Goal: Information Seeking & Learning: Understand process/instructions

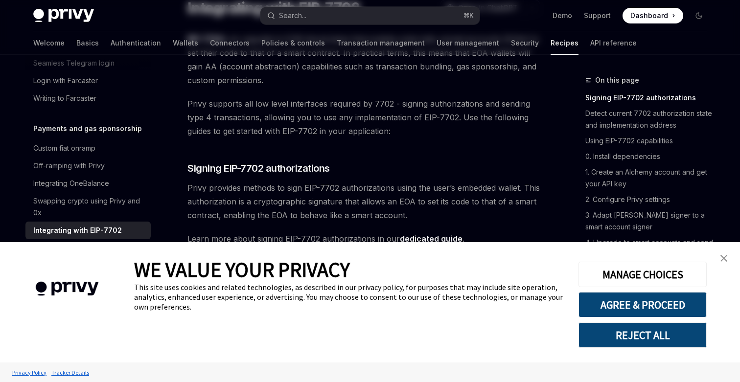
scroll to position [131, 0]
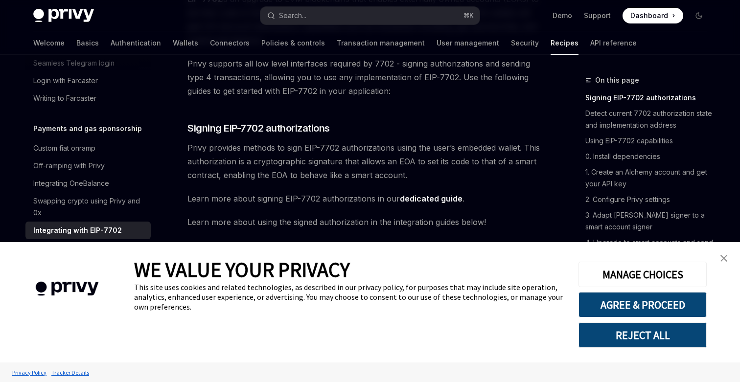
click at [723, 254] on link "close banner" at bounding box center [724, 259] width 20 height 20
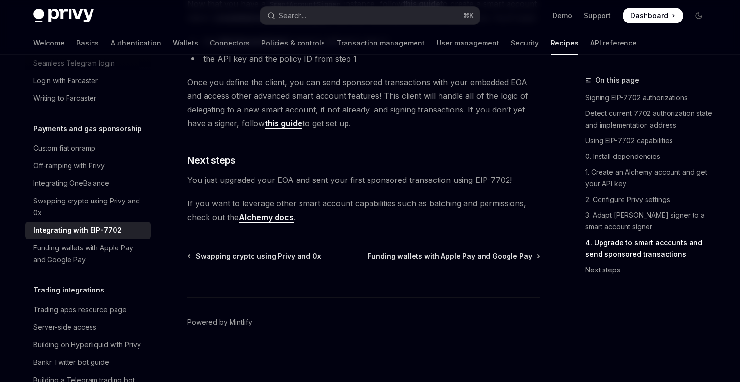
scroll to position [2304, 0]
click at [97, 256] on link "Funding wallets with Apple Pay and Google Pay" at bounding box center [87, 253] width 125 height 29
click at [99, 254] on link "Funding wallets with Apple Pay and Google Pay" at bounding box center [87, 253] width 125 height 29
click at [114, 222] on link "Integrating with EIP-7702" at bounding box center [87, 231] width 125 height 18
type textarea "*"
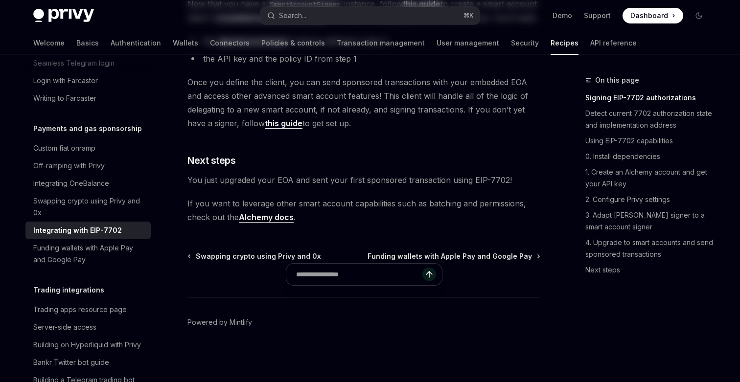
scroll to position [0, 0]
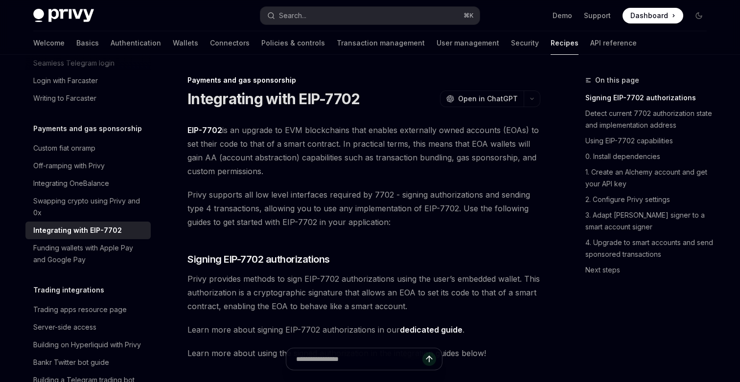
click at [296, 191] on span "Privy supports all low level interfaces required by 7702 - signing authorizatio…" at bounding box center [363, 208] width 353 height 41
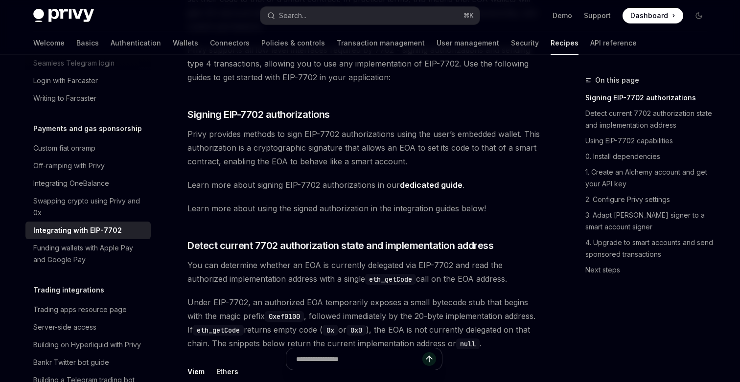
scroll to position [141, 0]
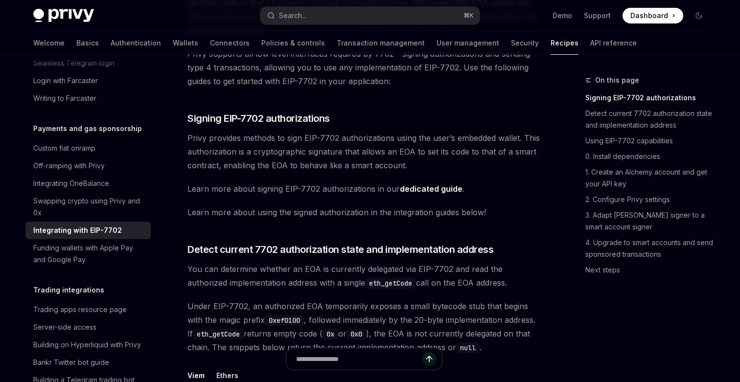
click at [318, 163] on span "Privy provides methods to sign EIP-7702 authorizations using the user’s embedde…" at bounding box center [363, 151] width 353 height 41
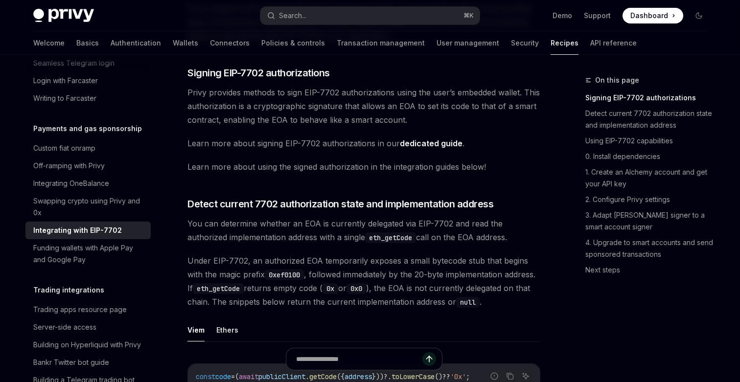
scroll to position [213, 0]
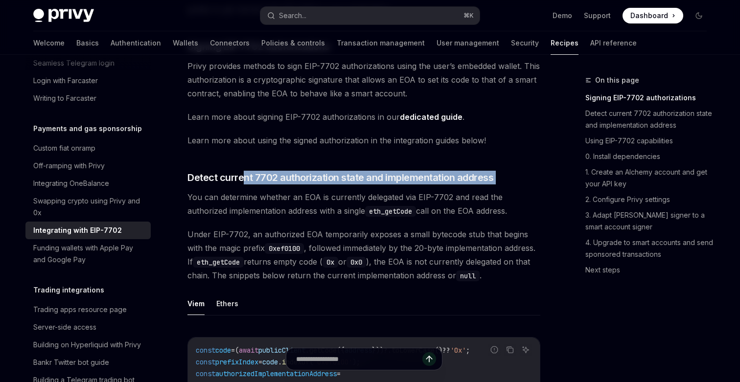
drag, startPoint x: 242, startPoint y: 183, endPoint x: 322, endPoint y: 185, distance: 80.3
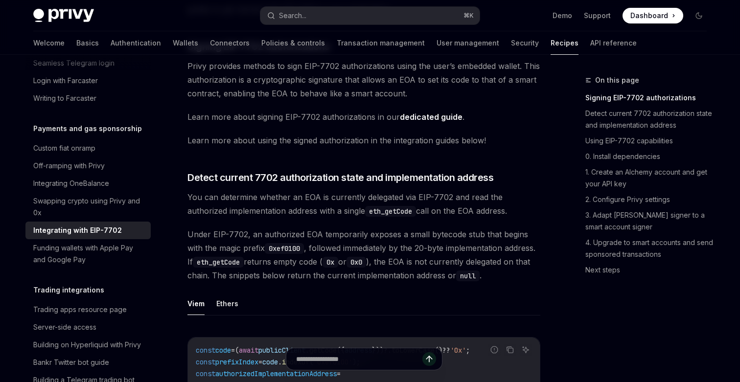
click at [294, 210] on span "You can determine whether an EOA is currently delegated via EIP-7702 and read t…" at bounding box center [363, 203] width 353 height 27
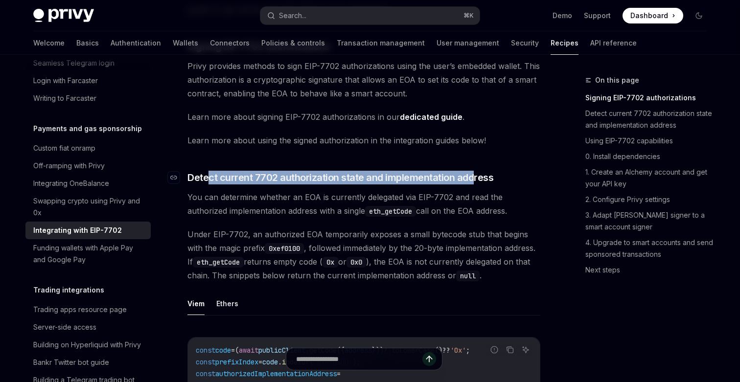
drag, startPoint x: 207, startPoint y: 178, endPoint x: 473, endPoint y: 179, distance: 266.1
click at [473, 179] on span "Detect current 7702 authorization state and implementation address" at bounding box center [340, 178] width 306 height 14
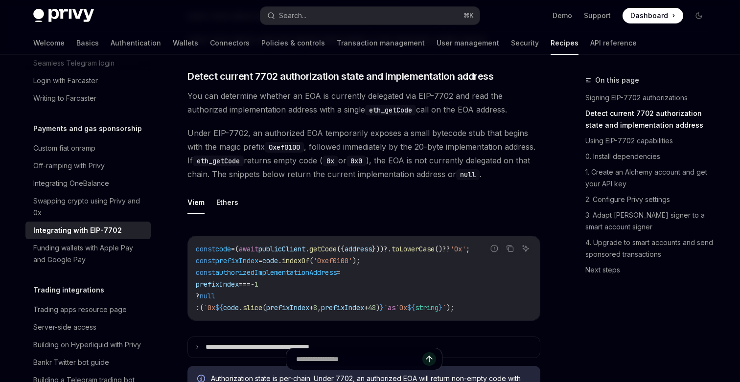
click at [473, 178] on span "Under EIP-7702, an authorized EOA temporarily exposes a small bytecode stub tha…" at bounding box center [363, 153] width 353 height 55
